Goal: Information Seeking & Learning: Check status

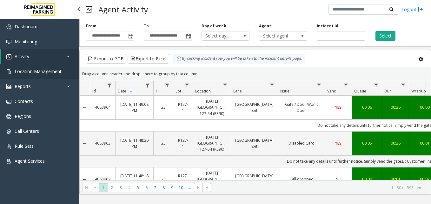
click at [49, 75] on link "Location Management" at bounding box center [39, 71] width 79 height 15
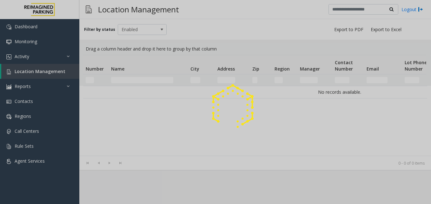
click at [45, 61] on div at bounding box center [215, 102] width 431 height 204
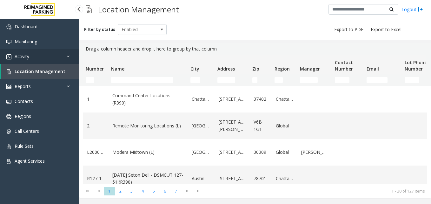
click at [42, 56] on link "Activity" at bounding box center [39, 56] width 79 height 15
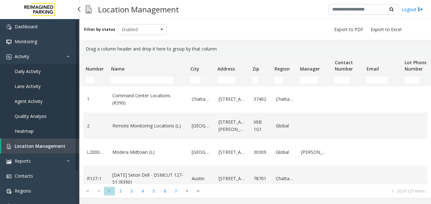
click at [32, 101] on span "Agent Activity" at bounding box center [29, 101] width 28 height 6
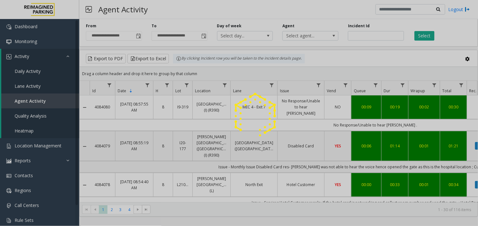
click at [411, 201] on div at bounding box center [239, 113] width 478 height 226
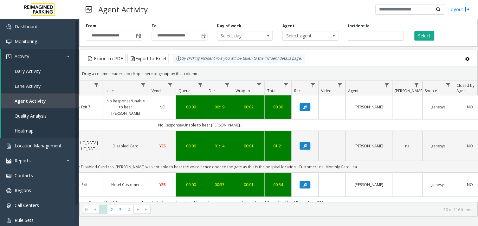
scroll to position [0, 183]
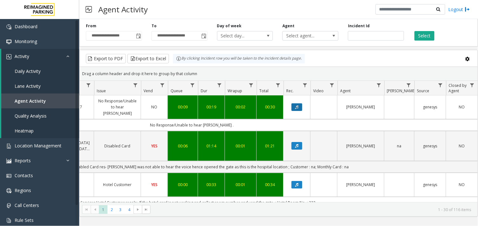
click at [292, 106] on button "Data table" at bounding box center [297, 107] width 11 height 8
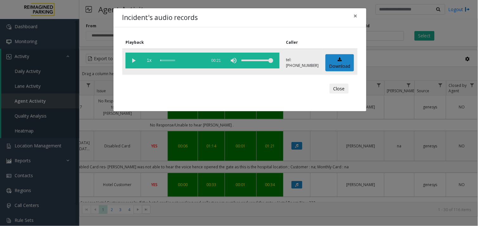
drag, startPoint x: 135, startPoint y: 59, endPoint x: 182, endPoint y: 56, distance: 47.3
click at [135, 59] on vg-play-pause at bounding box center [134, 61] width 16 height 16
click at [161, 61] on div "scrub bar" at bounding box center [181, 61] width 43 height 16
click at [335, 89] on button "Close" at bounding box center [339, 89] width 19 height 10
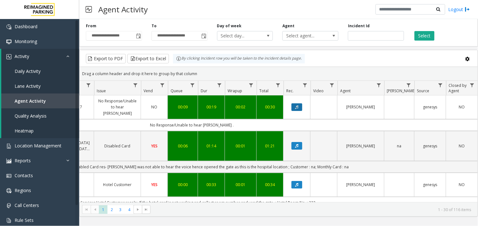
click at [294, 110] on button "Data table" at bounding box center [297, 107] width 11 height 8
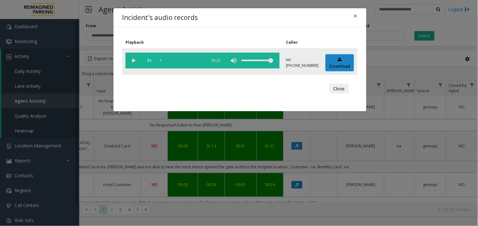
click at [130, 58] on vg-play-pause at bounding box center [134, 61] width 16 height 16
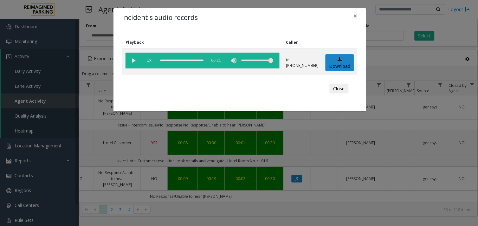
click at [287, 156] on div "Incident's audio records × Playback Caller 1x 00:21 tel:[PHONE_NUMBER] Download…" at bounding box center [239, 113] width 478 height 226
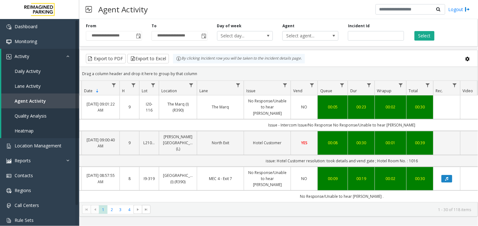
scroll to position [0, 0]
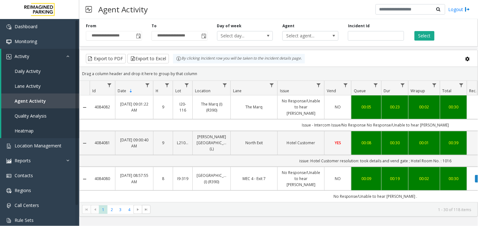
copy tr "4084082"
drag, startPoint x: 113, startPoint y: 105, endPoint x: 86, endPoint y: 101, distance: 27.7
click at [86, 101] on tr "4084082 [DATE] 09:01:22 AM 9 I20-116 The Marq (I) (R390) The Marq No Response/U…" at bounding box center [371, 107] width 582 height 24
